Goal: Task Accomplishment & Management: Manage account settings

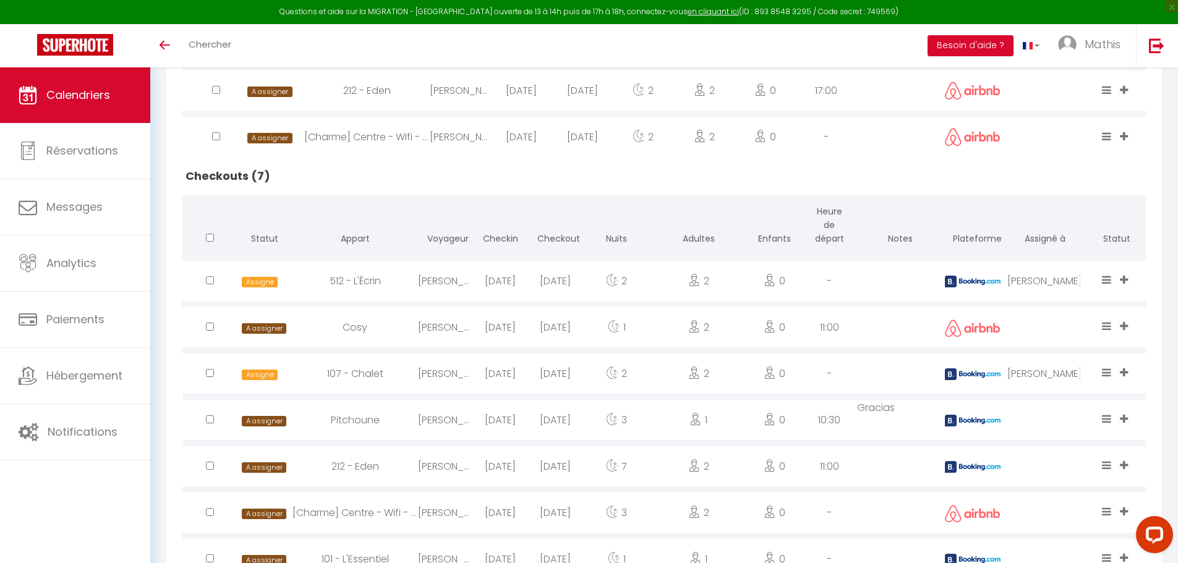
scroll to position [674, 0]
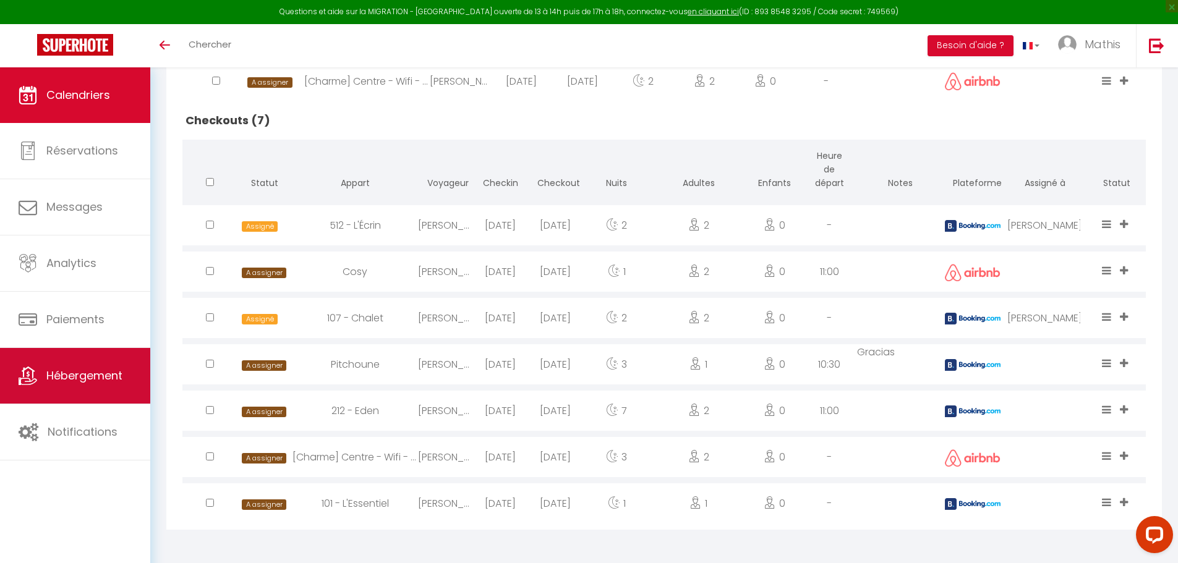
click at [59, 354] on link "Hébergement" at bounding box center [75, 376] width 150 height 56
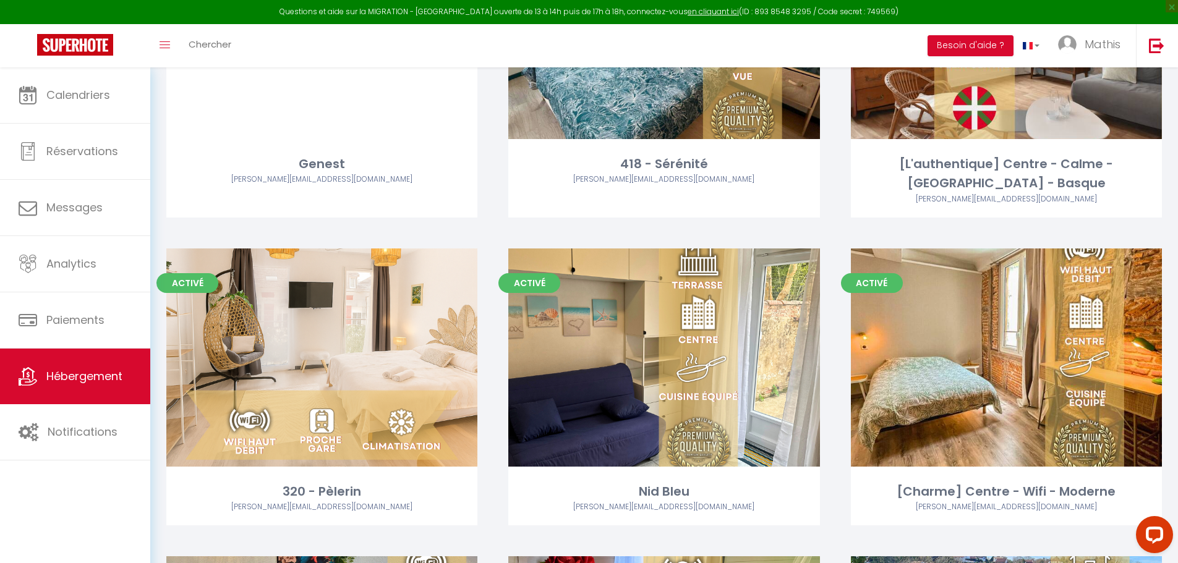
scroll to position [2721, 0]
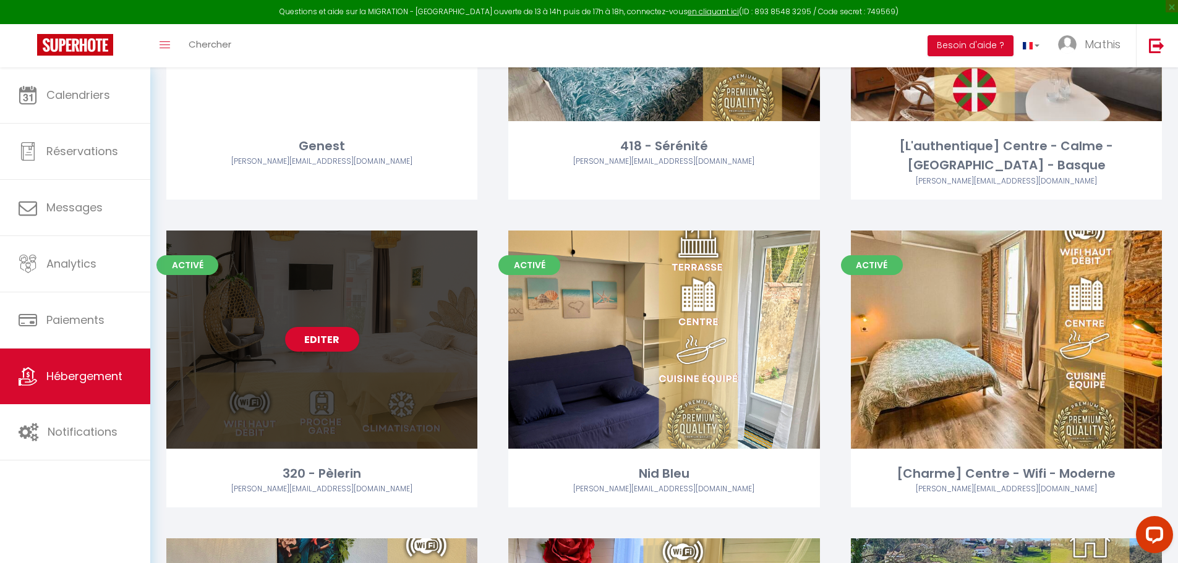
click at [384, 408] on div "Editer" at bounding box center [321, 340] width 311 height 218
select select "3"
select select "2"
select select "1"
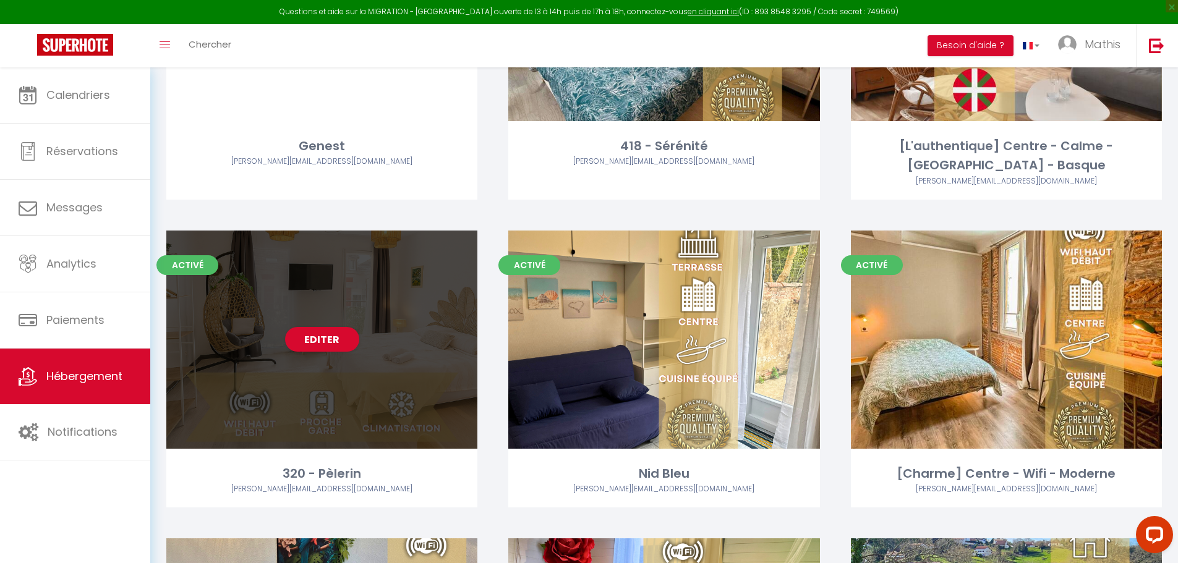
select select
select select "28"
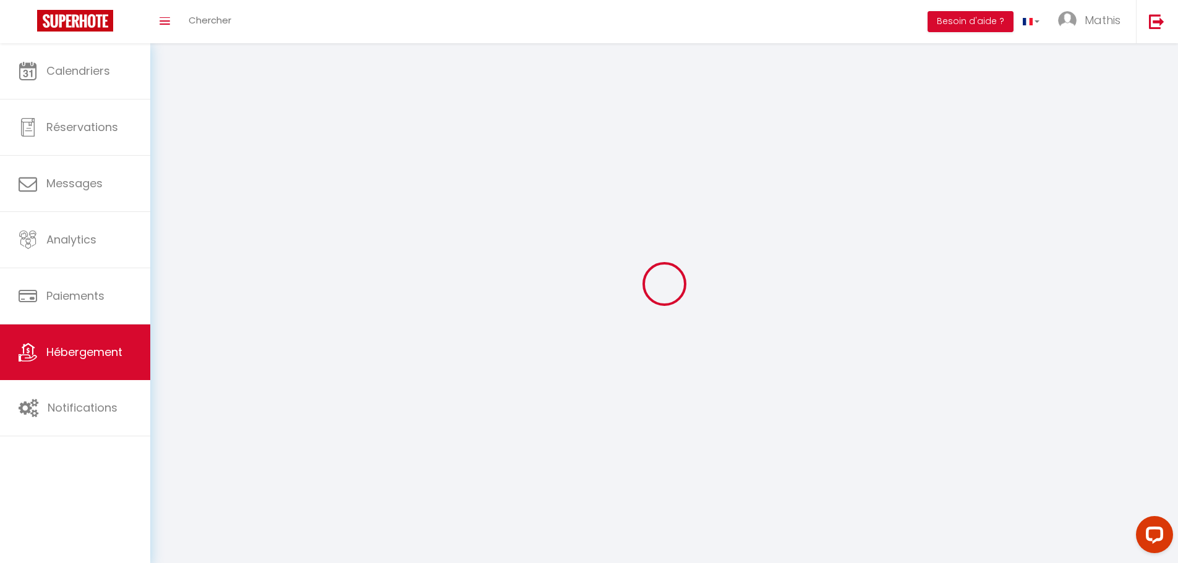
select select
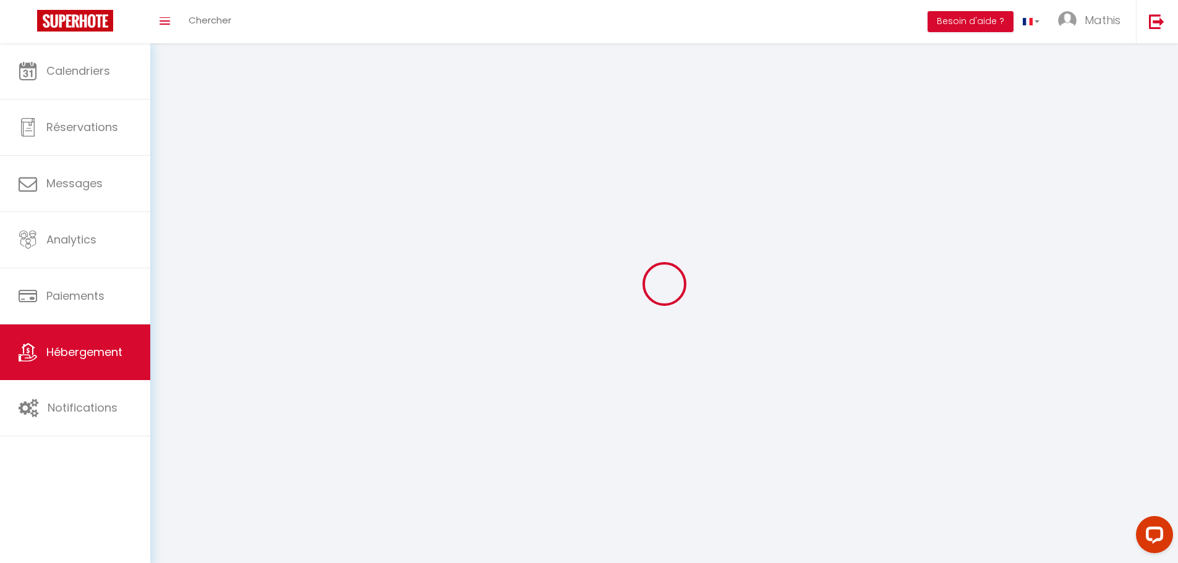
select select
checkbox input "false"
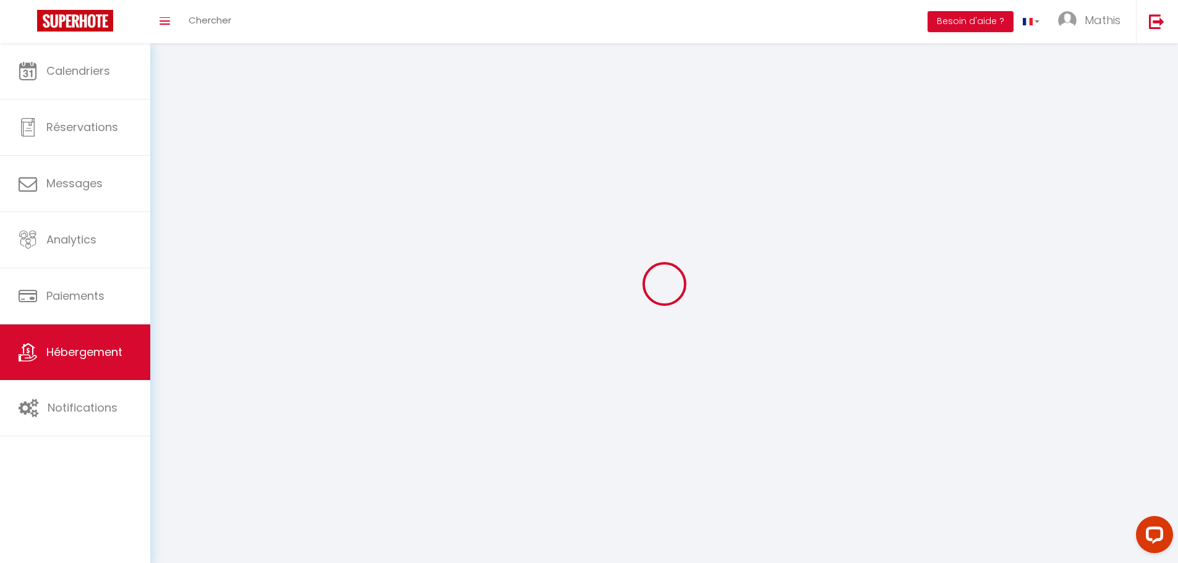
select select
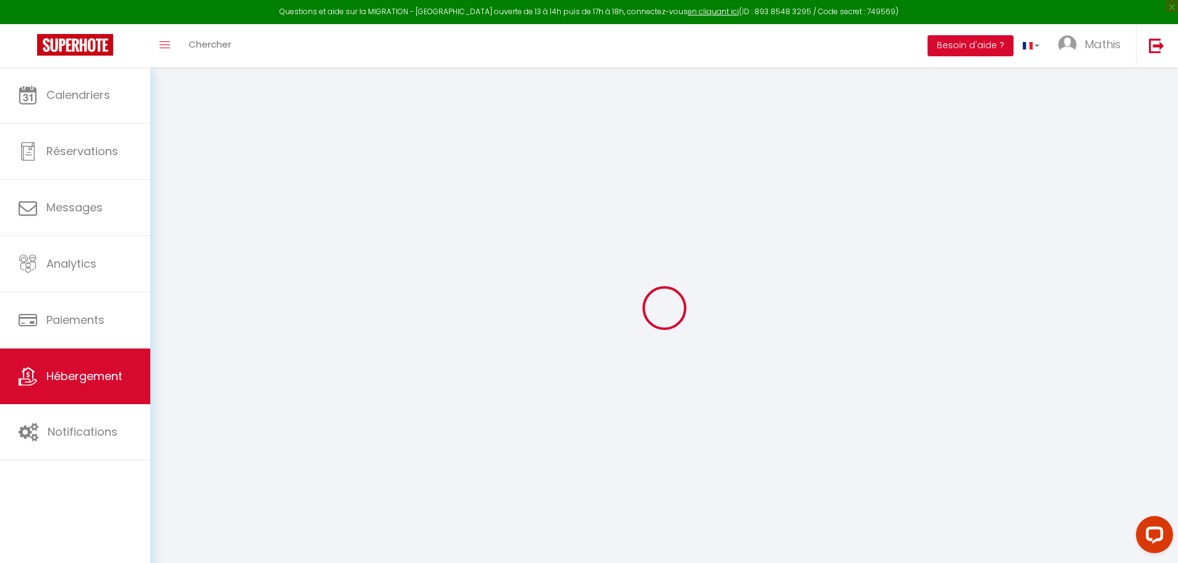
select select
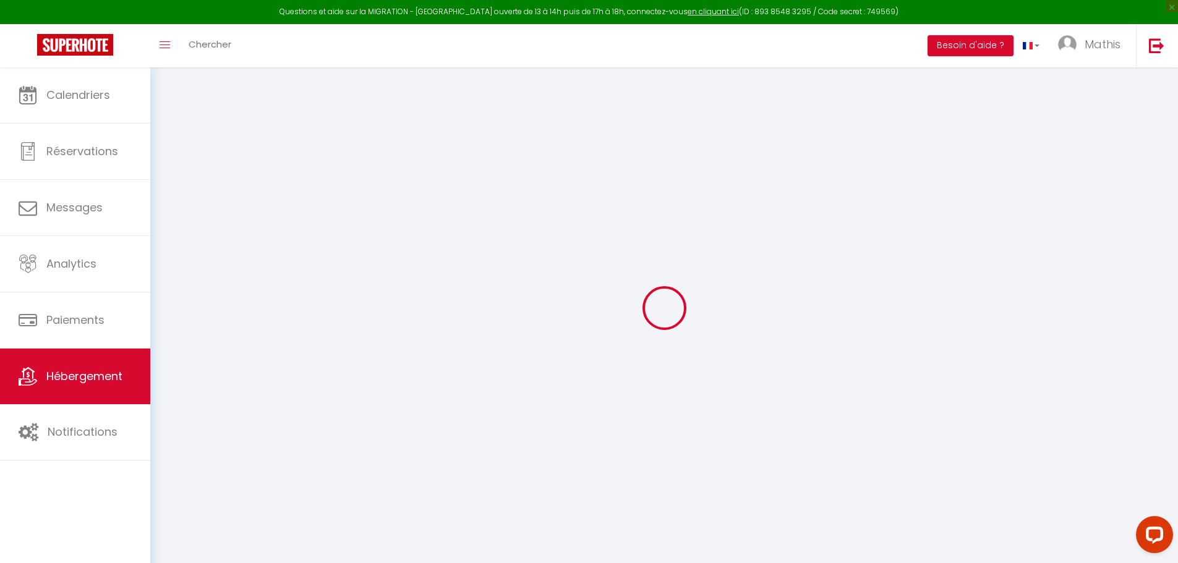
select select
checkbox input "false"
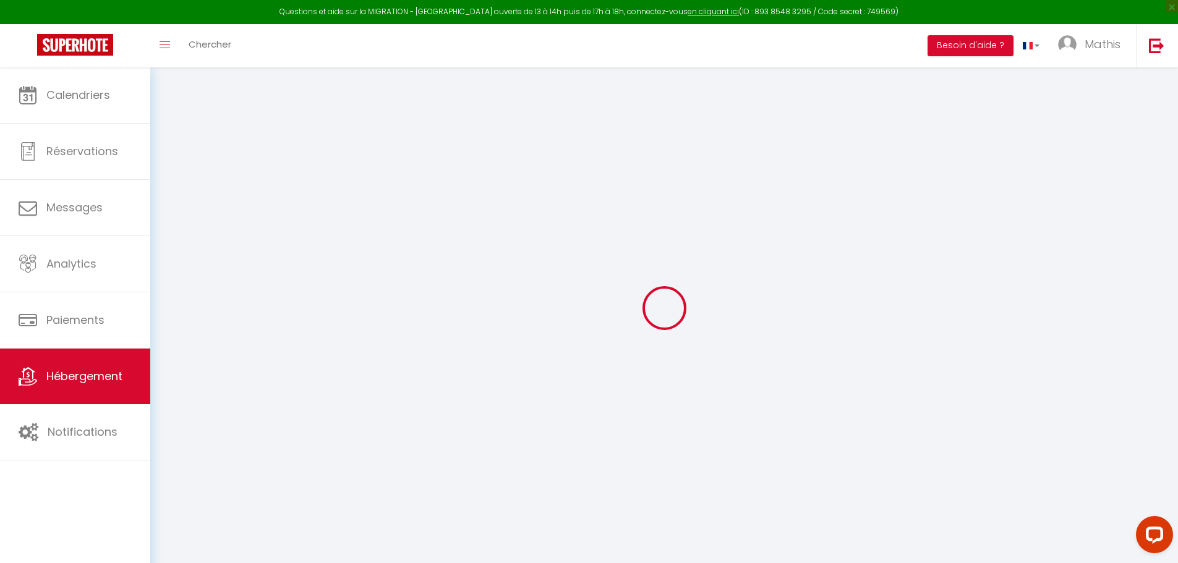
select select
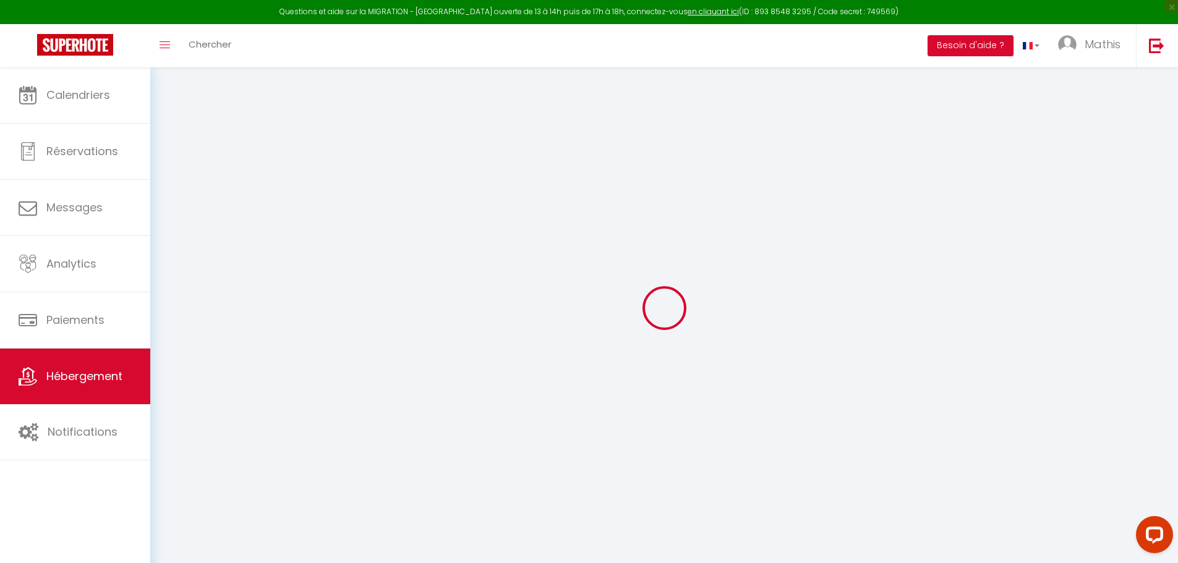
select select
checkbox input "false"
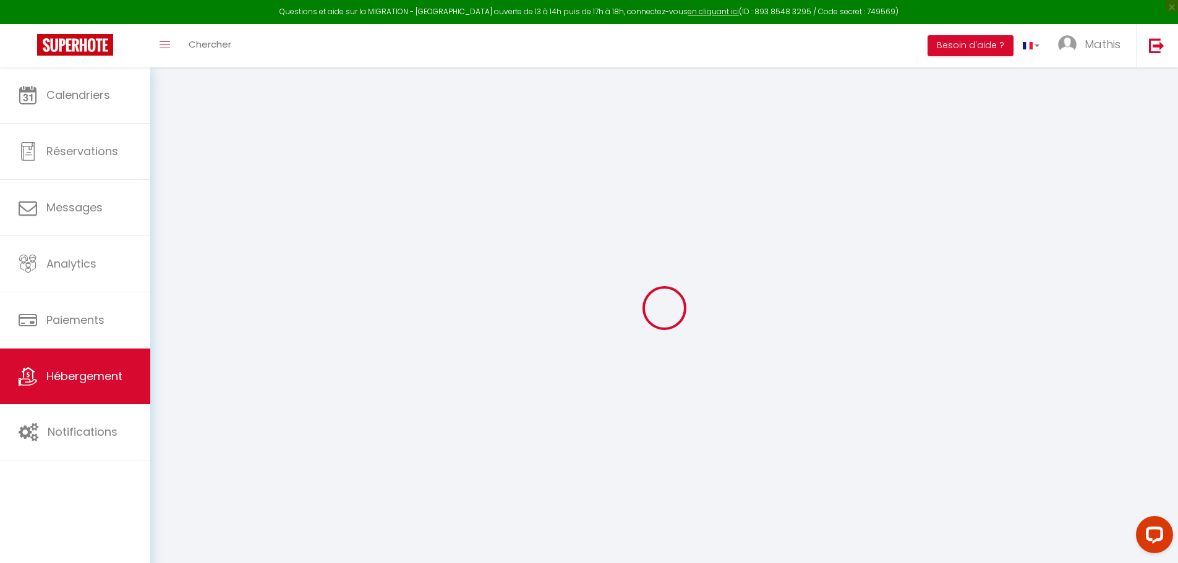
checkbox input "false"
select select
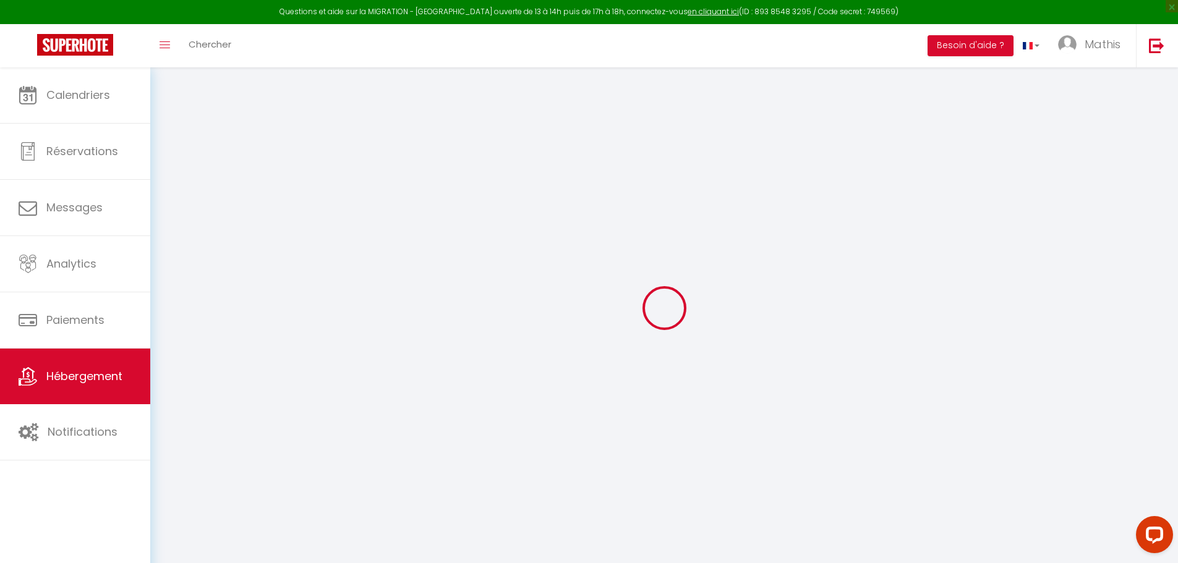
select select
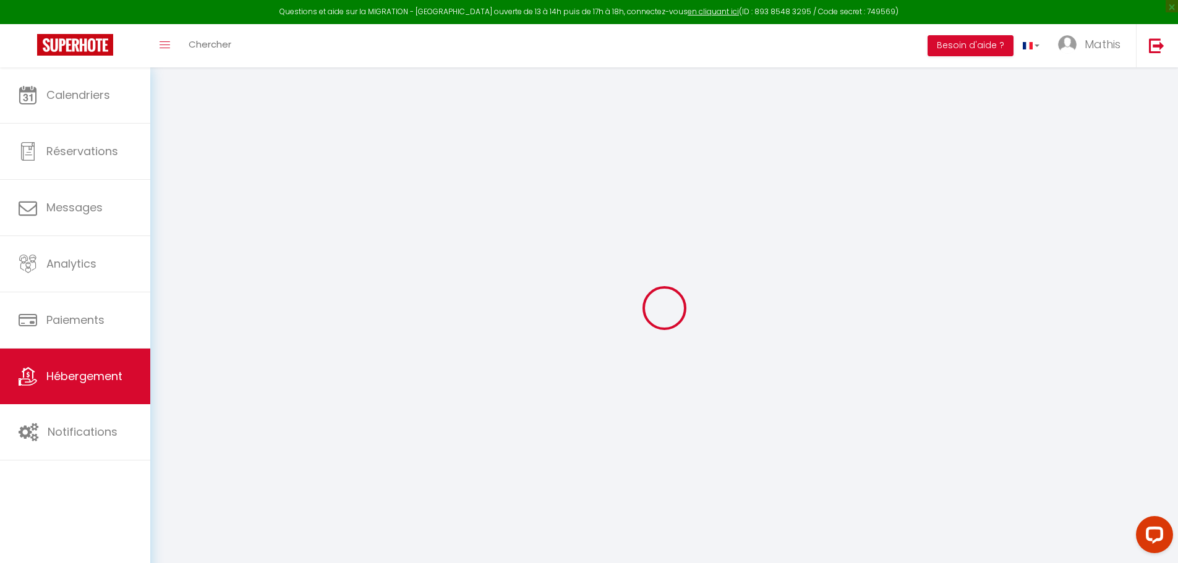
checkbox input "false"
select select
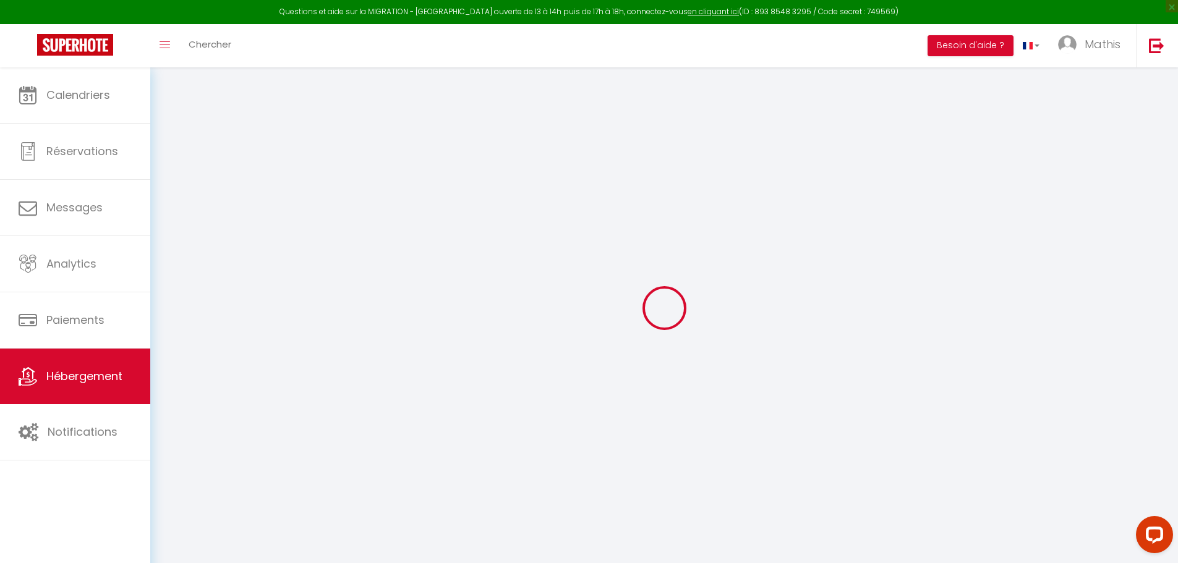
select select
type input "320 - Pèlerin"
select select "2"
type input "35"
type input "25"
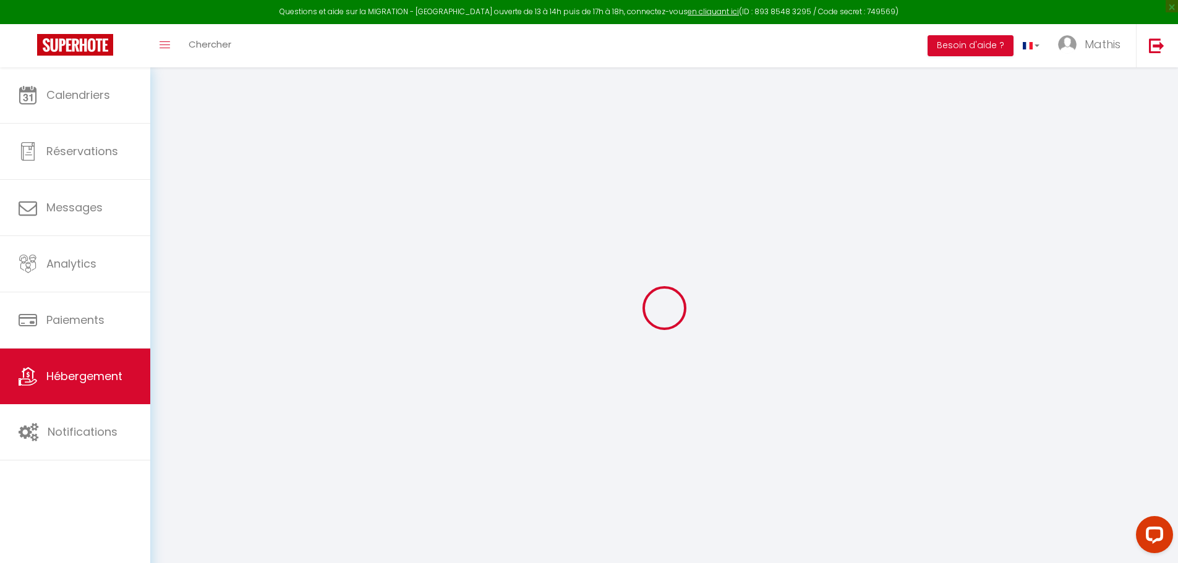
type input "300"
select select
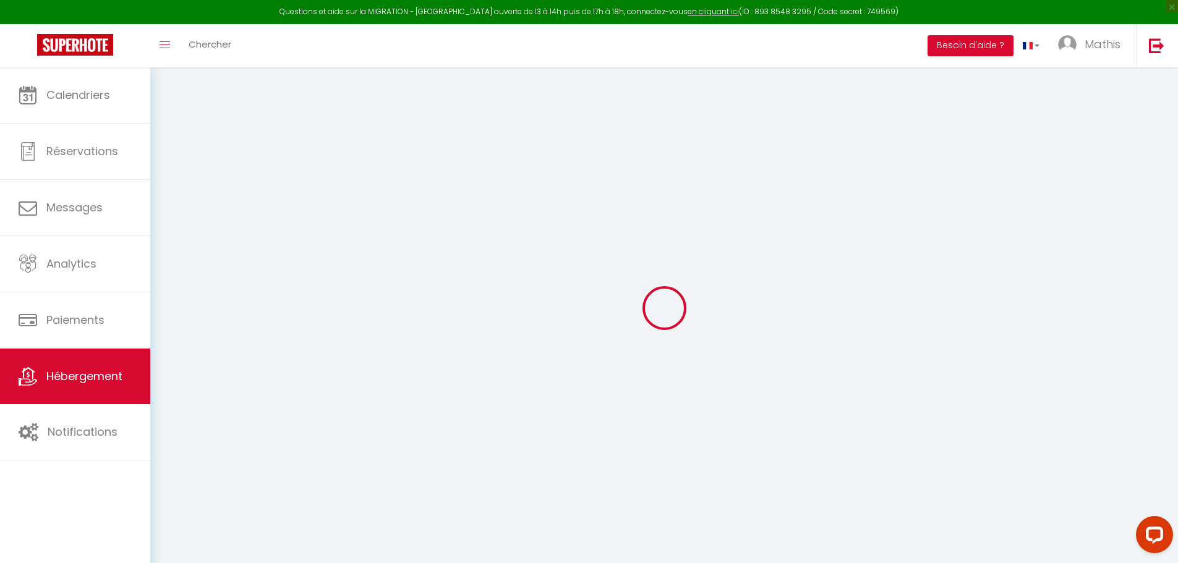
select select
type input "[STREET_ADDRESS]"
type input "65100"
type input "Lourdes"
type input "[PERSON_NAME][EMAIL_ADDRESS][DOMAIN_NAME]"
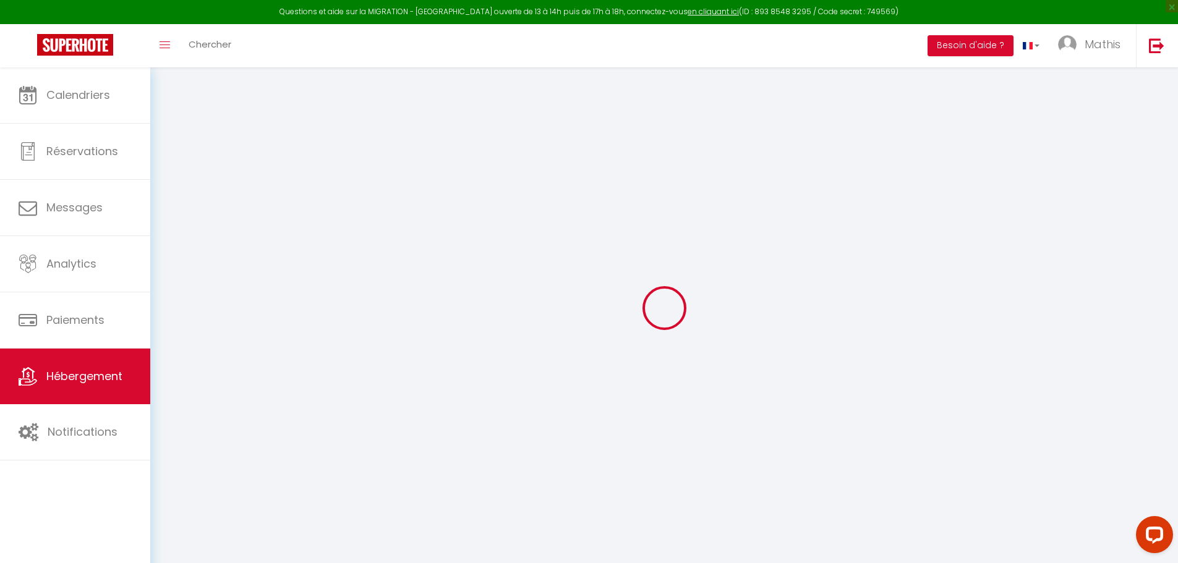
select select "6827"
checkbox input "false"
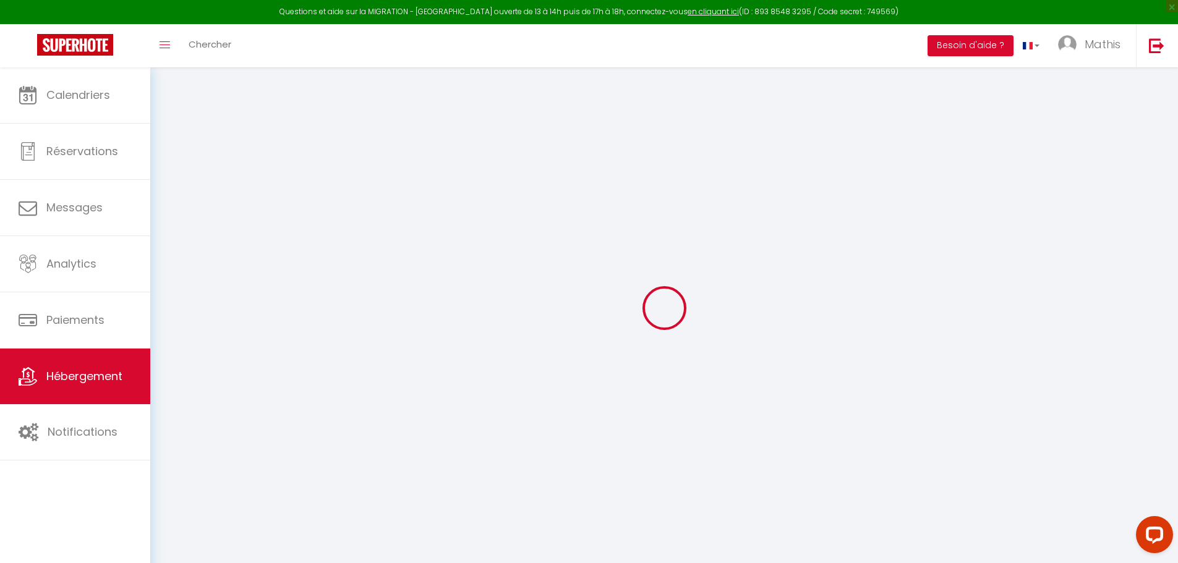
type input "0"
select select
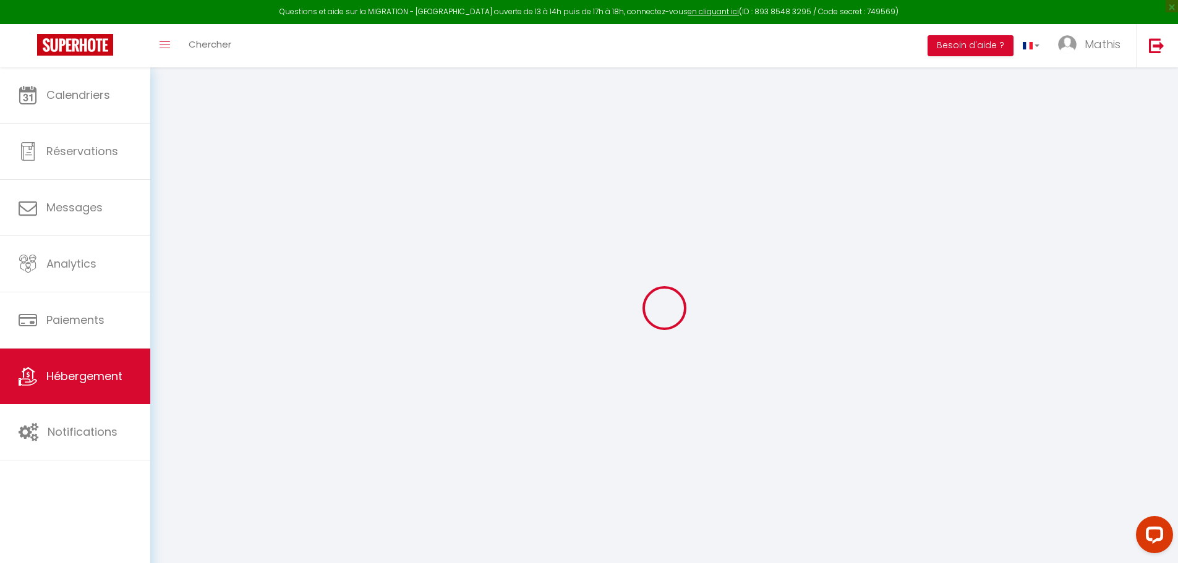
select select
checkbox input "false"
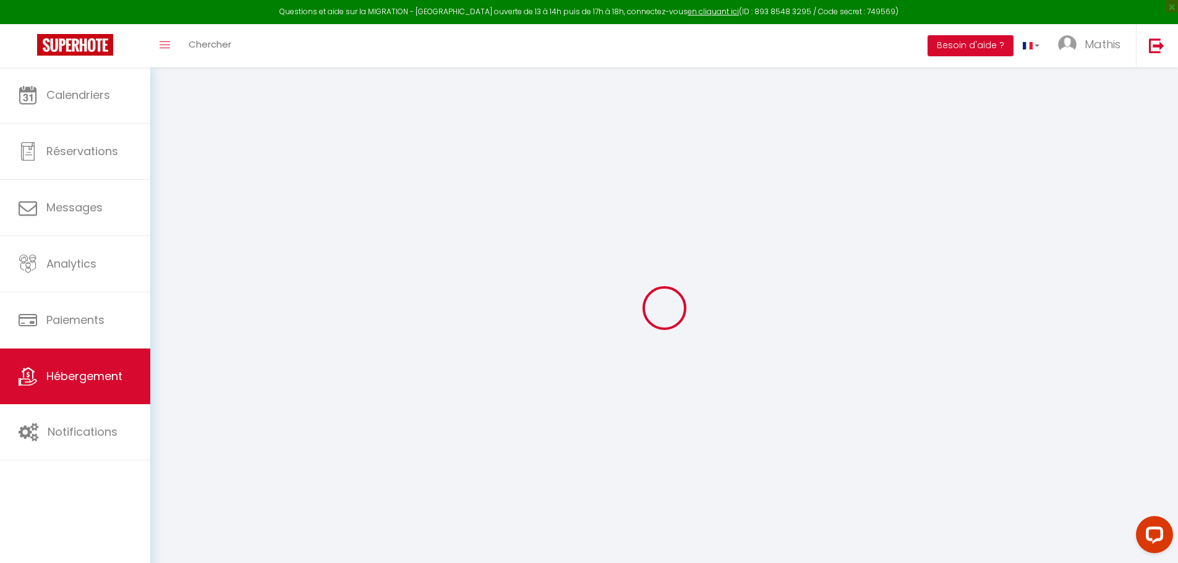
checkbox input "false"
select select
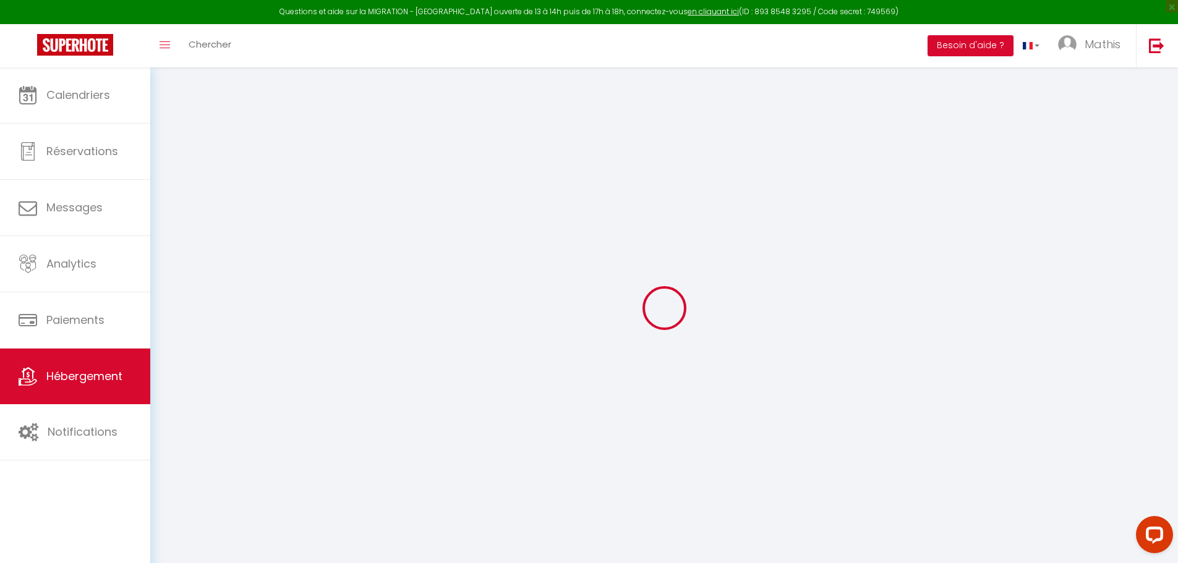
select select
checkbox input "false"
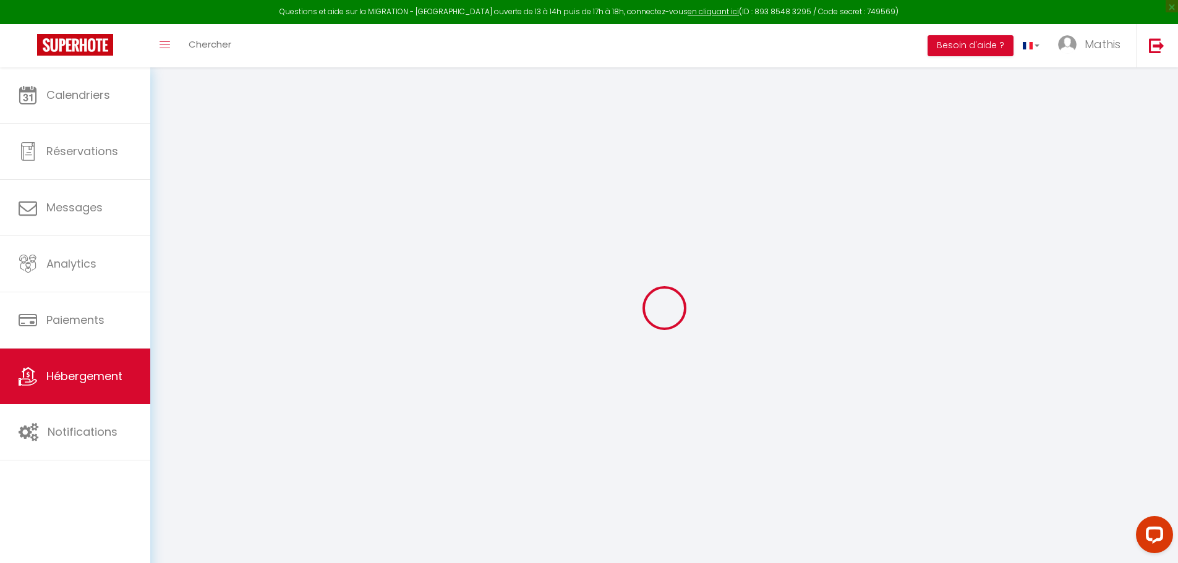
checkbox input "false"
select select
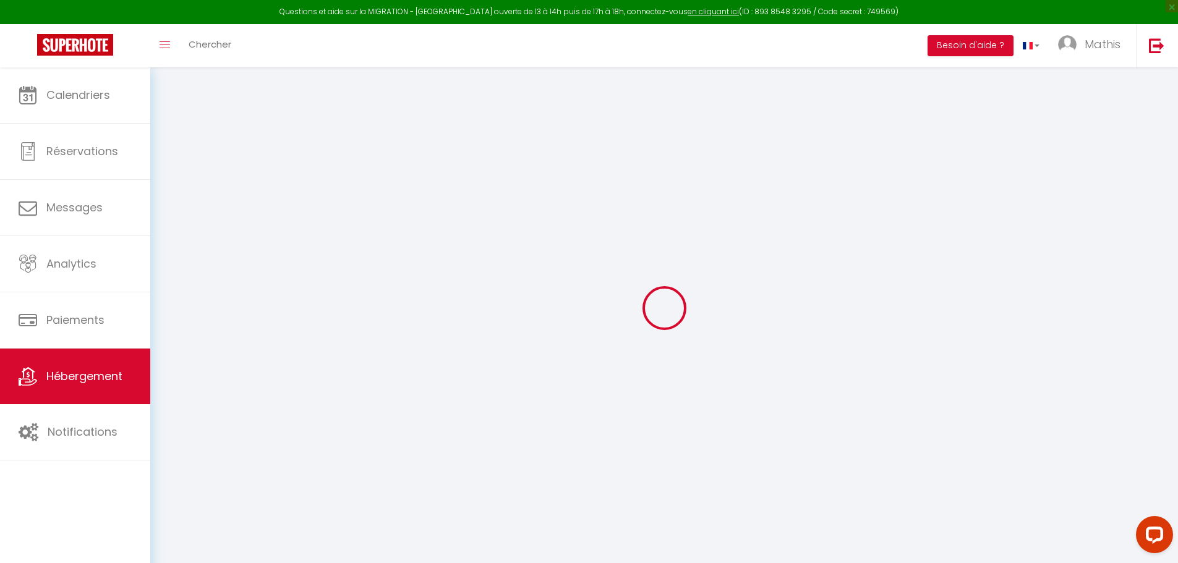
select select
checkbox input "false"
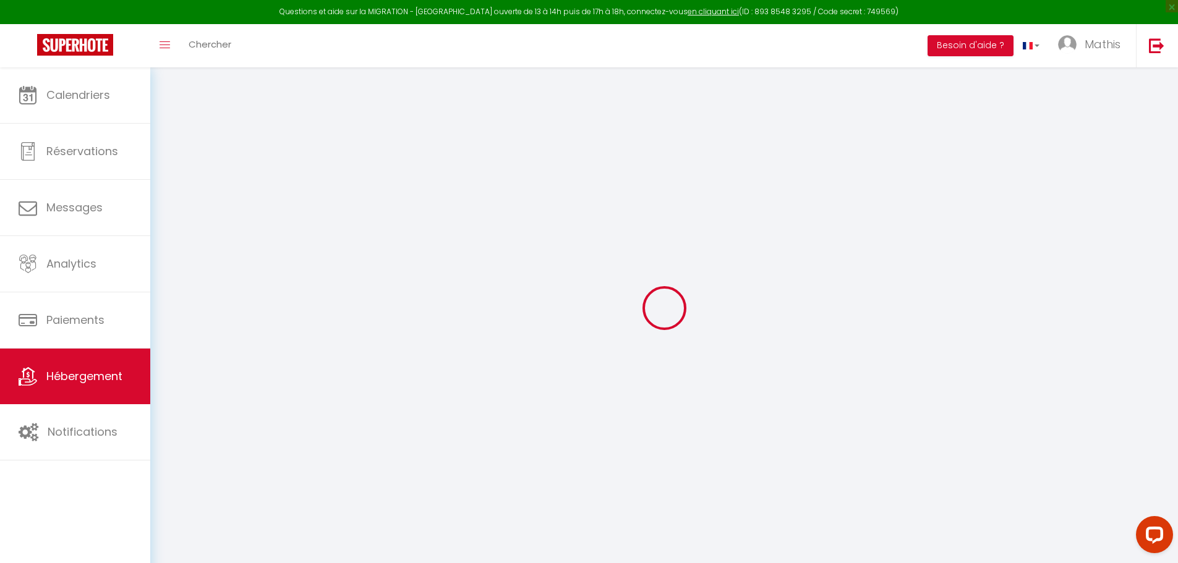
checkbox input "false"
select select
select select "4160-1484825335608824453"
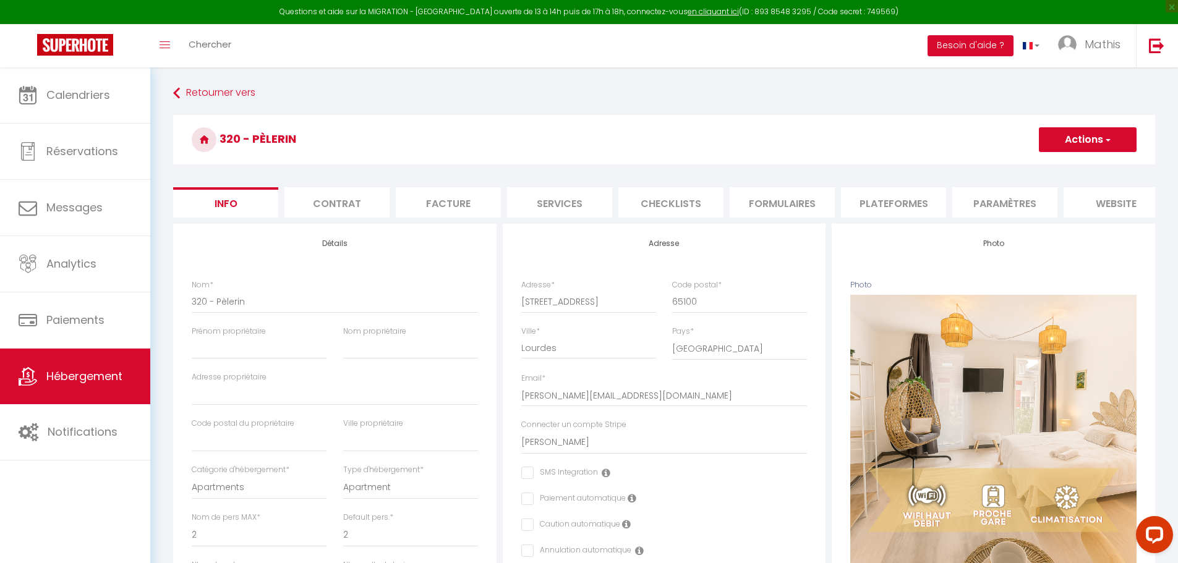
click at [912, 199] on li "Plateformes" at bounding box center [893, 202] width 105 height 30
select select
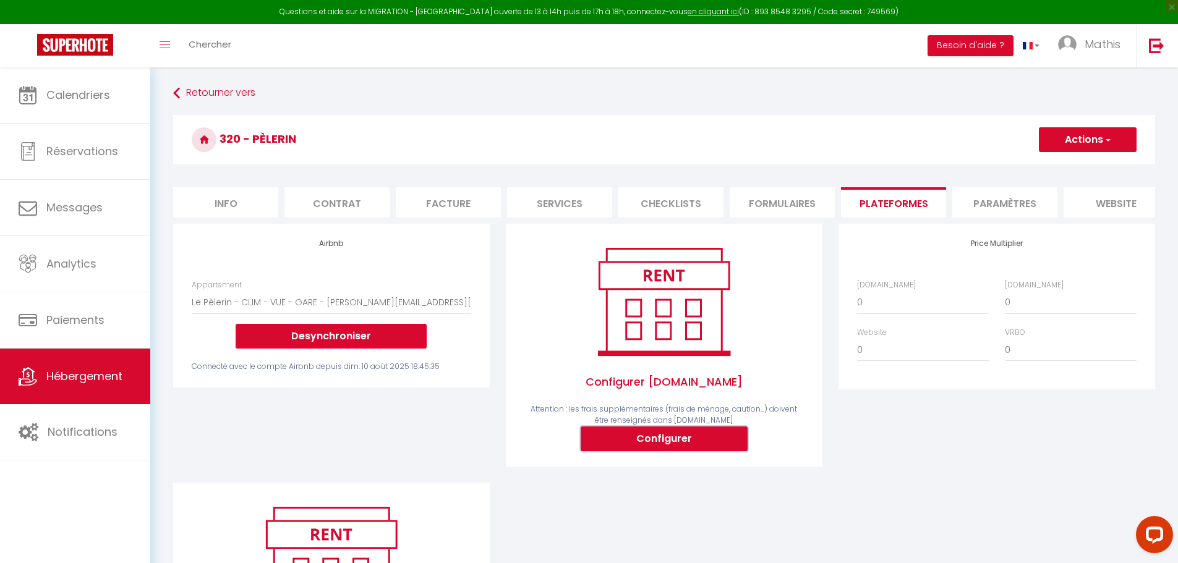
click at [677, 451] on button "Configurer" at bounding box center [664, 439] width 167 height 25
select select
type input "[PERSON_NAME][EMAIL_ADDRESS][DOMAIN_NAME]"
type input "[EMAIL_ADDRESS][DOMAIN_NAME]"
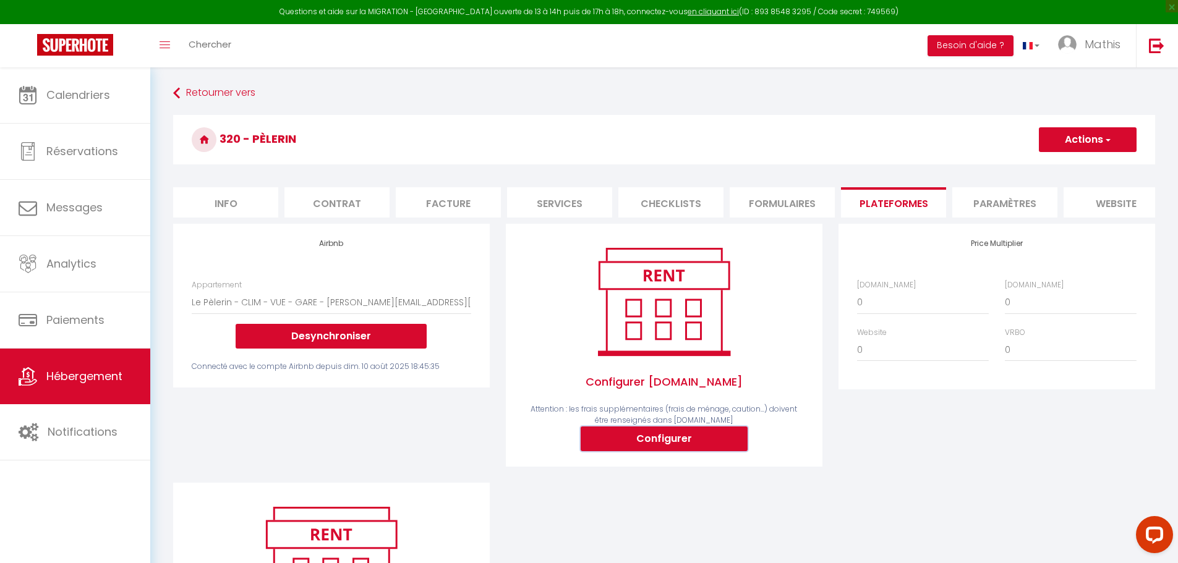
select select
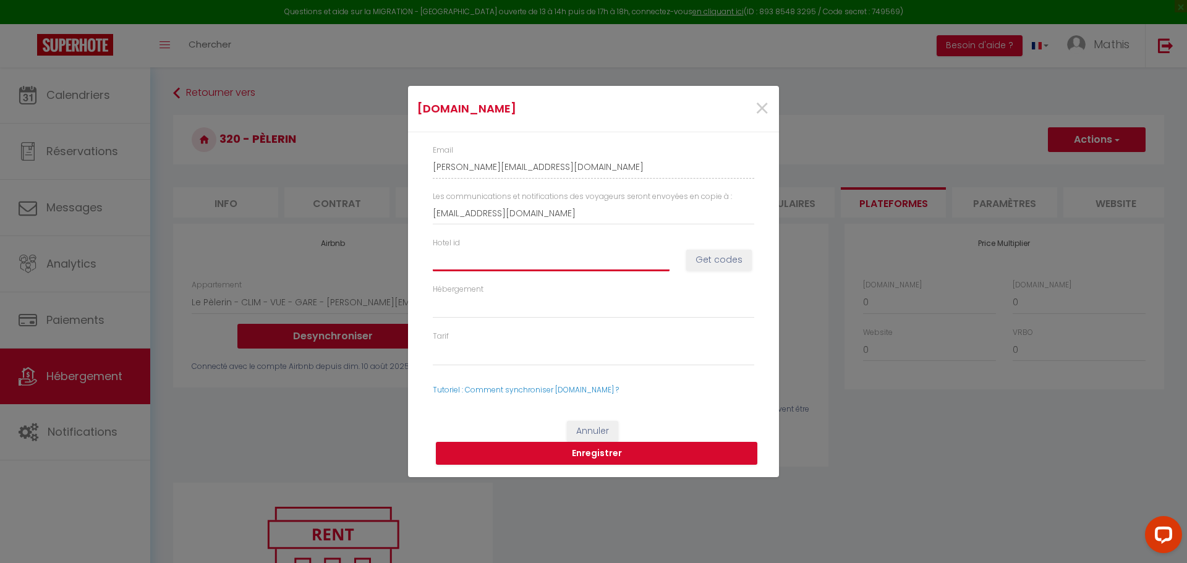
click at [524, 262] on input "Hotel id" at bounding box center [551, 260] width 237 height 22
paste input "14746056"
type input "14746056"
select select
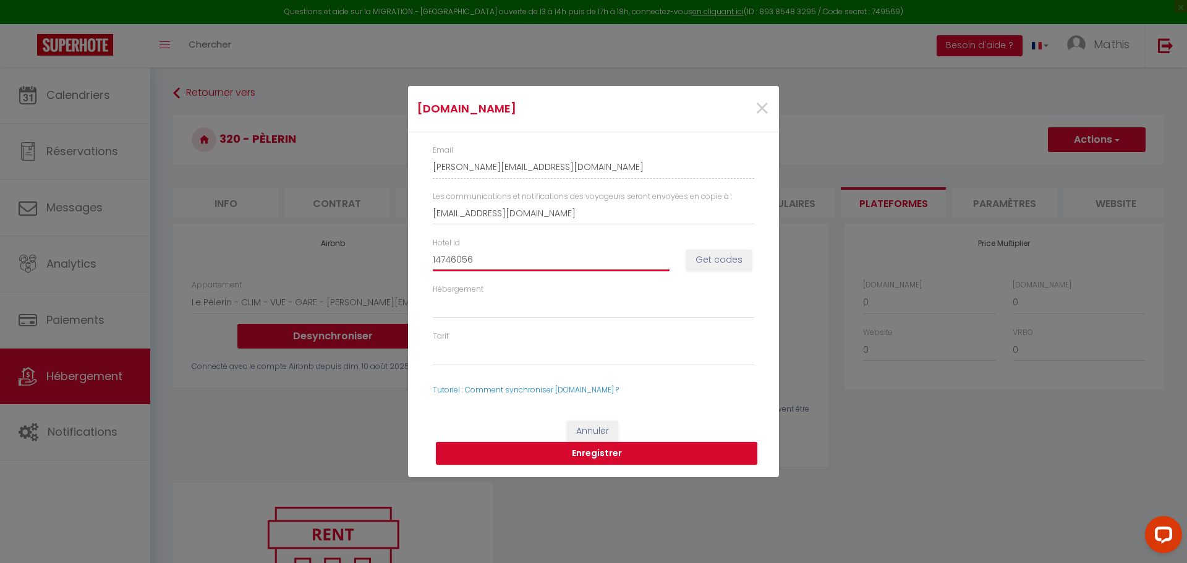
type input "14746056"
click at [739, 262] on button "Get codes" at bounding box center [720, 260] width 66 height 21
select select
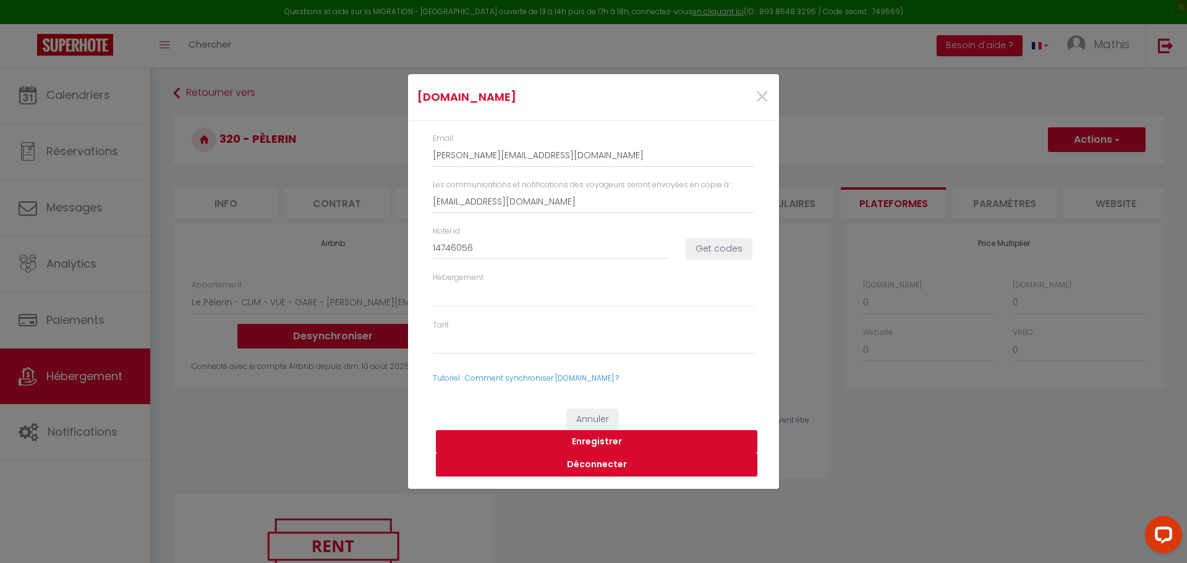
click at [598, 439] on button "Enregistrer" at bounding box center [597, 442] width 322 height 24
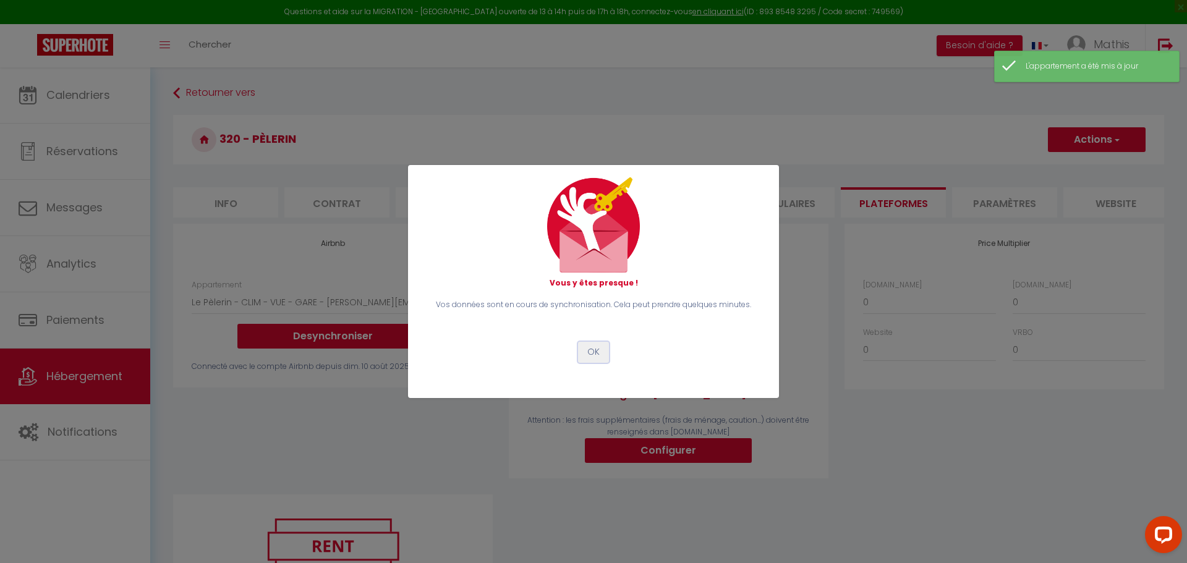
click at [591, 352] on button "OK" at bounding box center [593, 352] width 31 height 21
